Goal: Communication & Community: Answer question/provide support

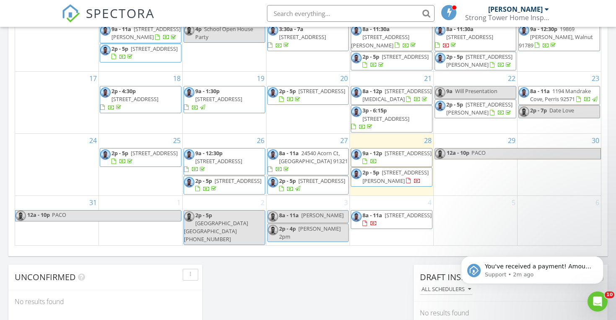
scroll to position [523, 0]
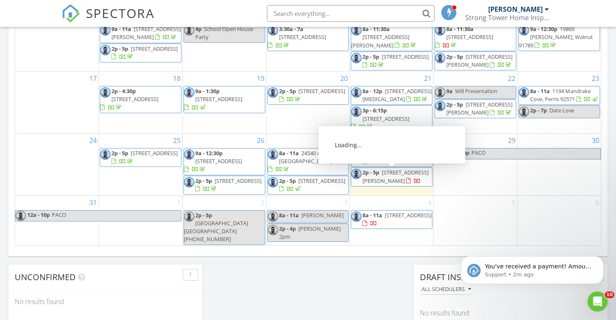
click at [404, 175] on span "7457 Santa Domingo Way, Buena Park 90620" at bounding box center [395, 176] width 66 height 16
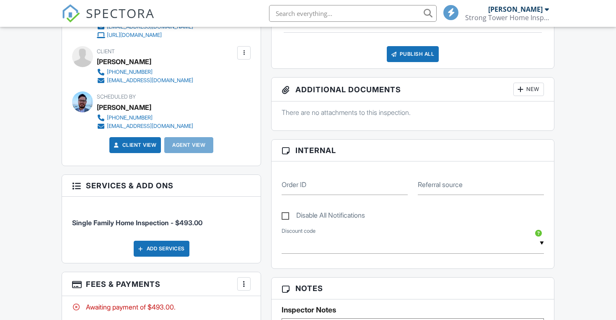
scroll to position [284, 0]
click at [244, 49] on div at bounding box center [244, 52] width 8 height 8
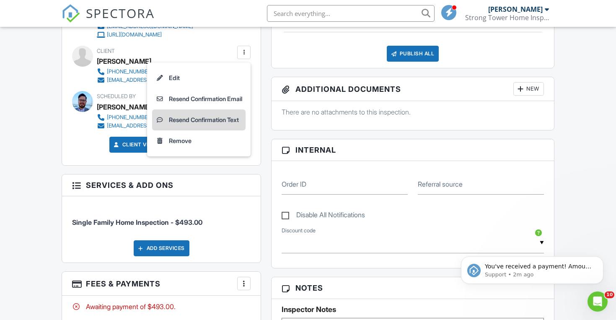
scroll to position [0, 0]
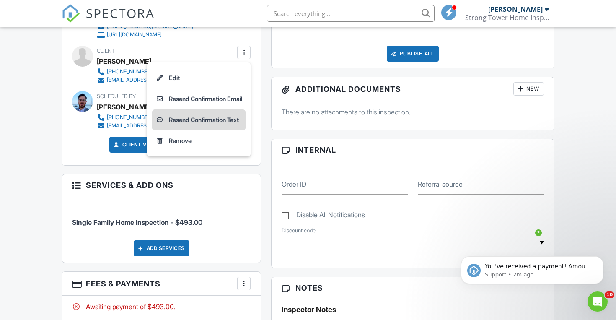
click at [231, 114] on li "Resend Confirmation Text" at bounding box center [198, 119] width 93 height 21
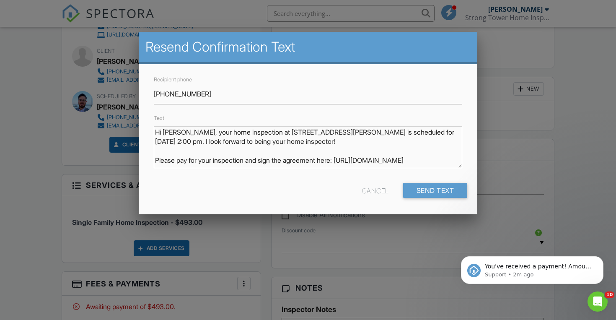
scroll to position [7, 0]
click at [191, 93] on input "[PHONE_NUMBER]" at bounding box center [308, 94] width 309 height 21
click at [190, 92] on input "[PHONE_NUMBER]" at bounding box center [308, 94] width 309 height 21
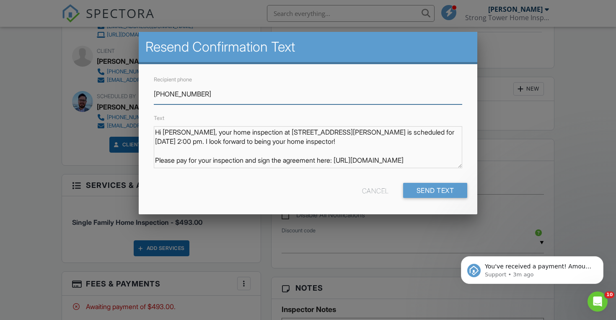
click at [190, 92] on input "[PHONE_NUMBER]" at bounding box center [308, 94] width 309 height 21
click at [379, 187] on div "Cancel" at bounding box center [375, 190] width 27 height 15
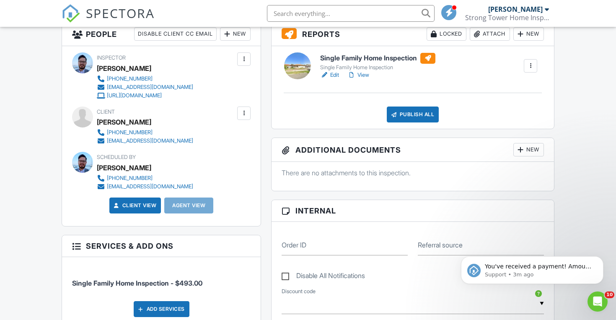
scroll to position [243, 0]
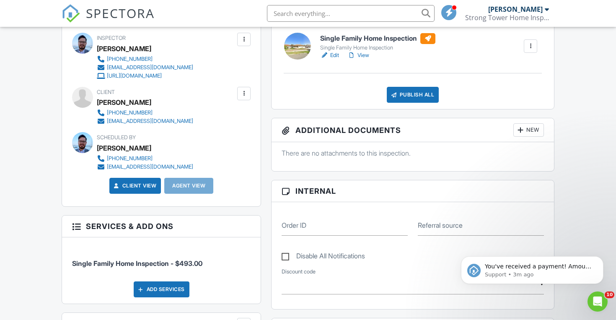
click at [244, 90] on div at bounding box center [244, 93] width 8 height 8
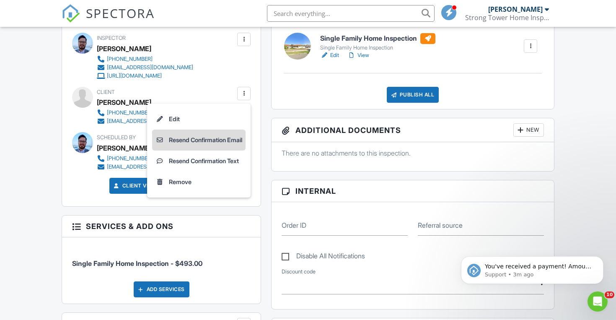
click at [219, 145] on li "Resend Confirmation Email" at bounding box center [198, 139] width 93 height 21
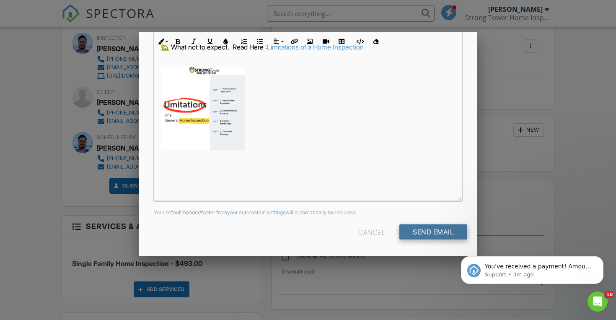
scroll to position [188, 0]
click at [415, 233] on input "Send Email" at bounding box center [433, 232] width 68 height 15
